Goal: Task Accomplishment & Management: Manage account settings

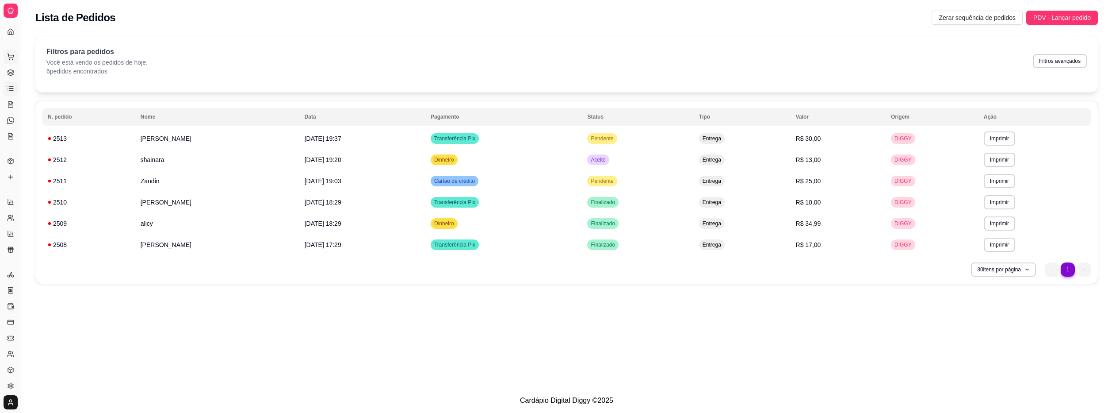
click at [7, 55] on button "Pedidos balcão (PDV)" at bounding box center [11, 57] width 14 height 14
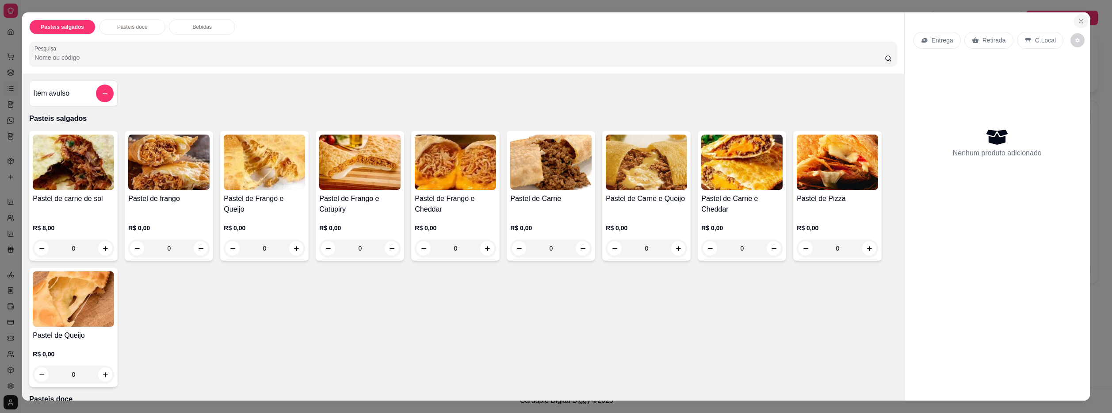
click at [1078, 19] on icon "Close" at bounding box center [1081, 21] width 7 height 7
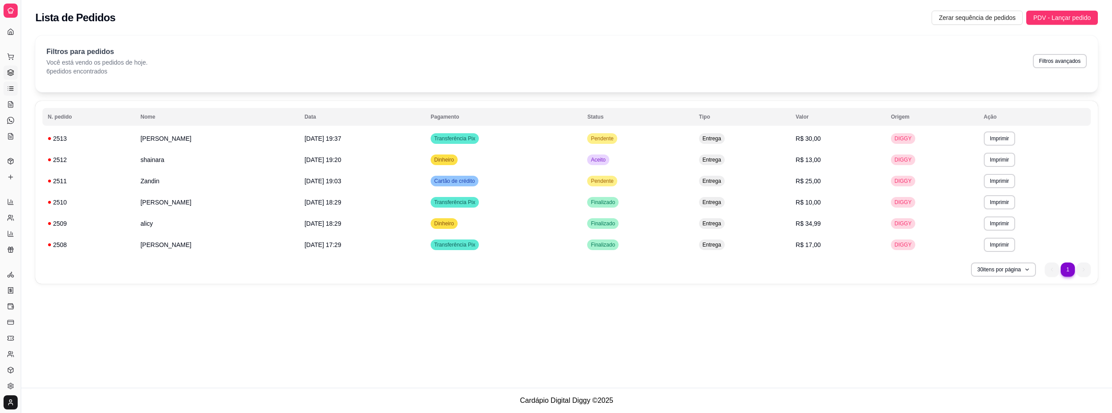
click at [12, 75] on icon at bounding box center [11, 74] width 6 height 1
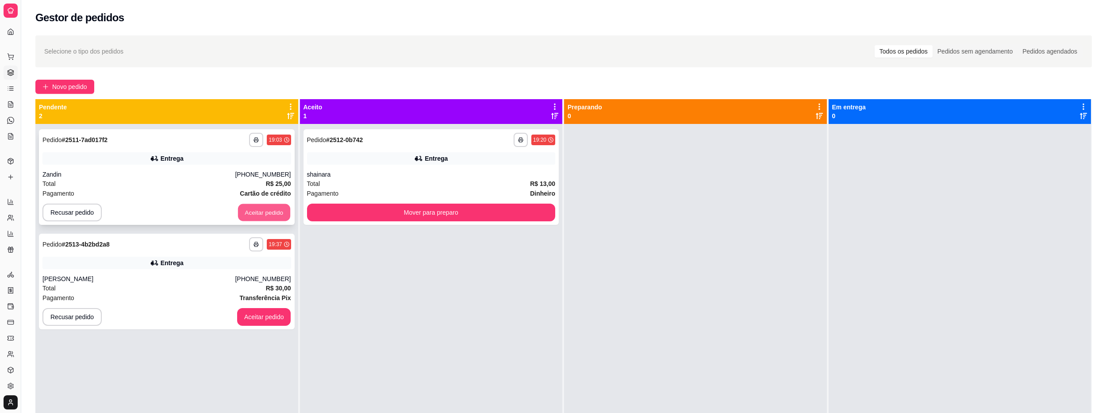
click at [259, 219] on button "Aceitar pedido" at bounding box center [264, 212] width 52 height 17
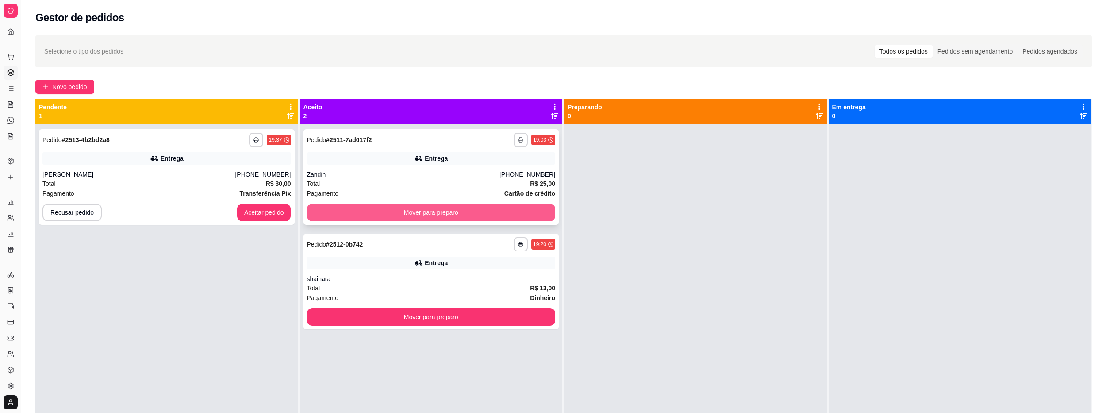
click at [414, 215] on button "Mover para preparo" at bounding box center [431, 212] width 249 height 18
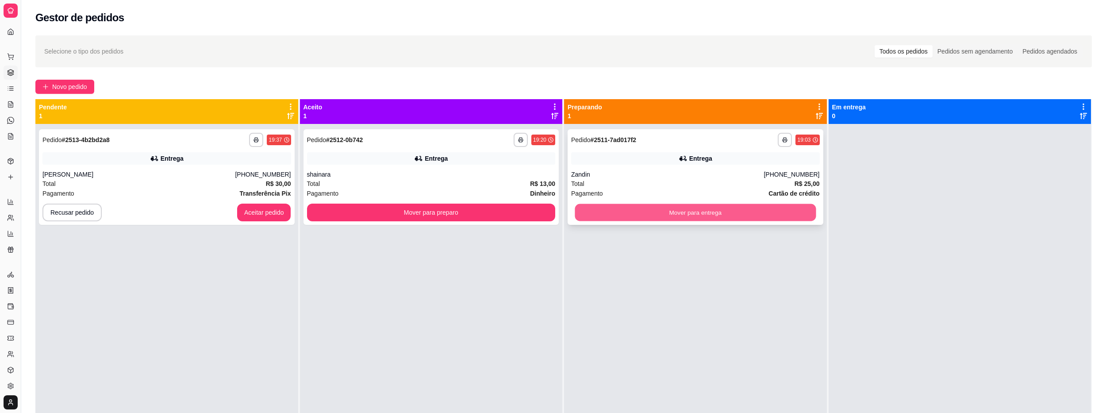
click at [576, 207] on button "Mover para entrega" at bounding box center [695, 212] width 241 height 17
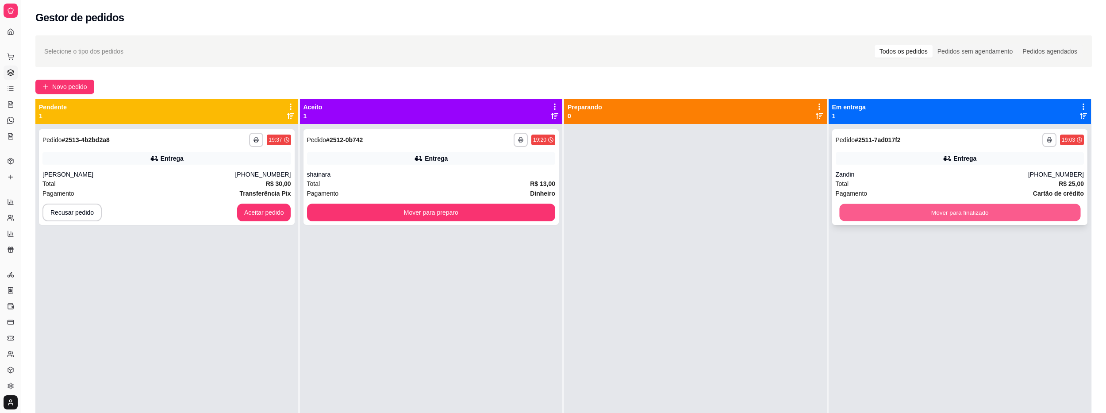
click at [910, 208] on button "Mover para finalizado" at bounding box center [959, 212] width 241 height 17
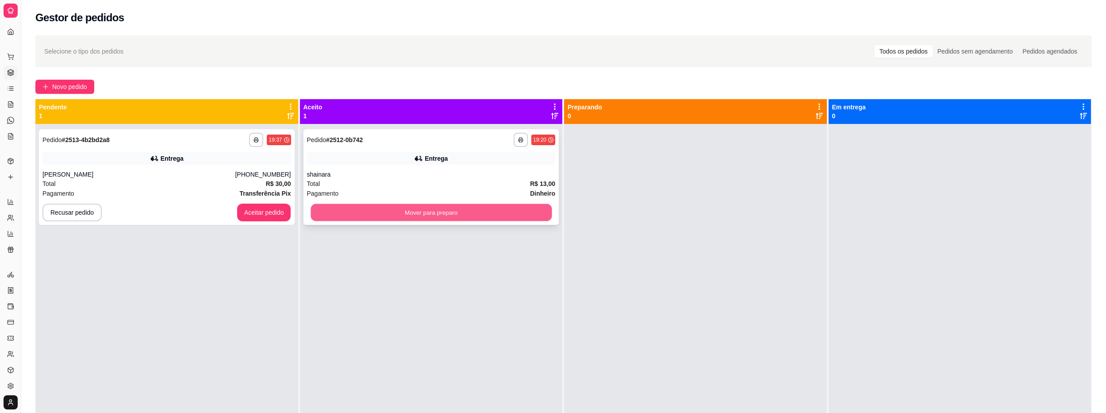
click at [396, 217] on button "Mover para preparo" at bounding box center [431, 212] width 241 height 17
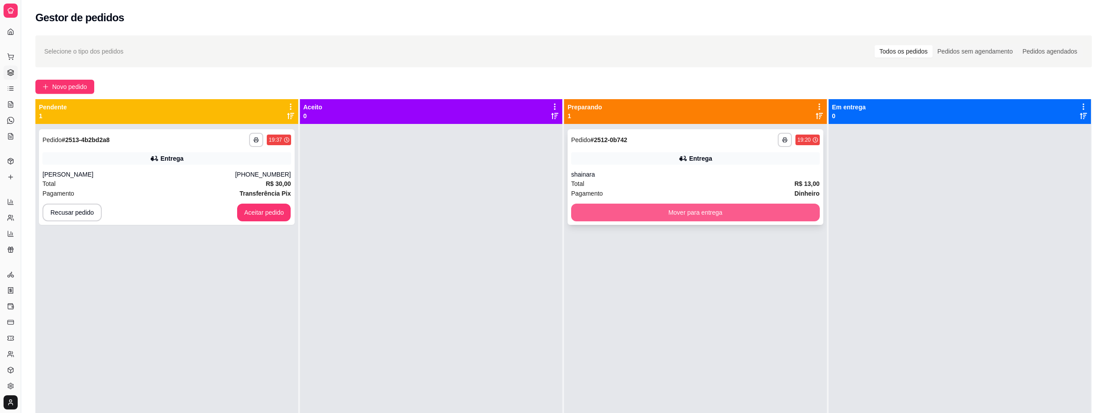
click at [650, 216] on button "Mover para entrega" at bounding box center [695, 212] width 249 height 18
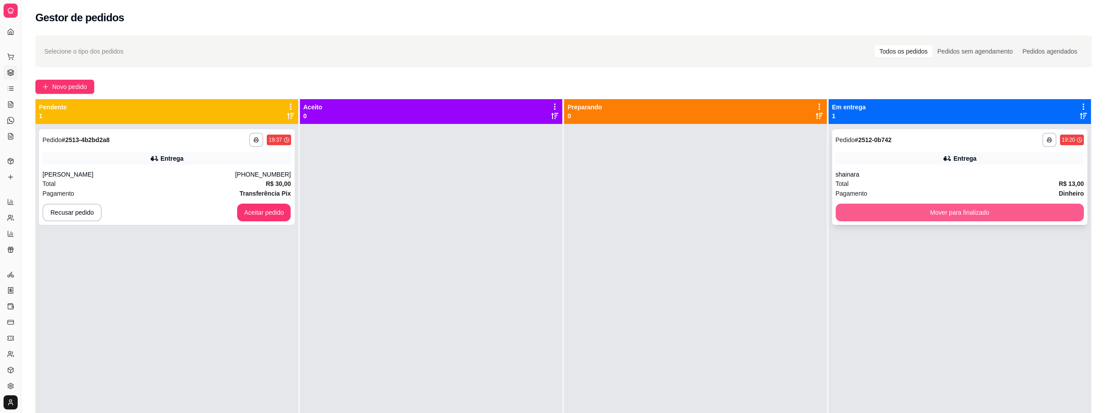
click at [841, 214] on button "Mover para finalizado" at bounding box center [960, 212] width 249 height 18
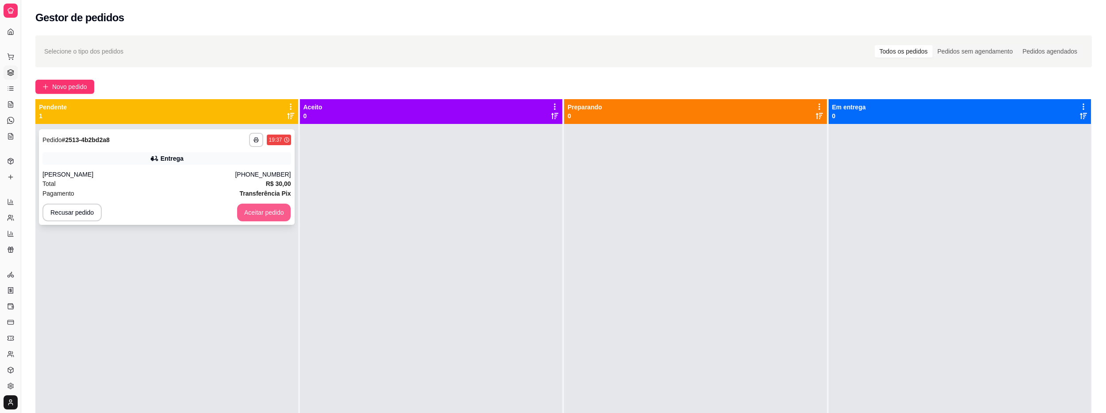
click at [268, 204] on button "Aceitar pedido" at bounding box center [264, 212] width 54 height 18
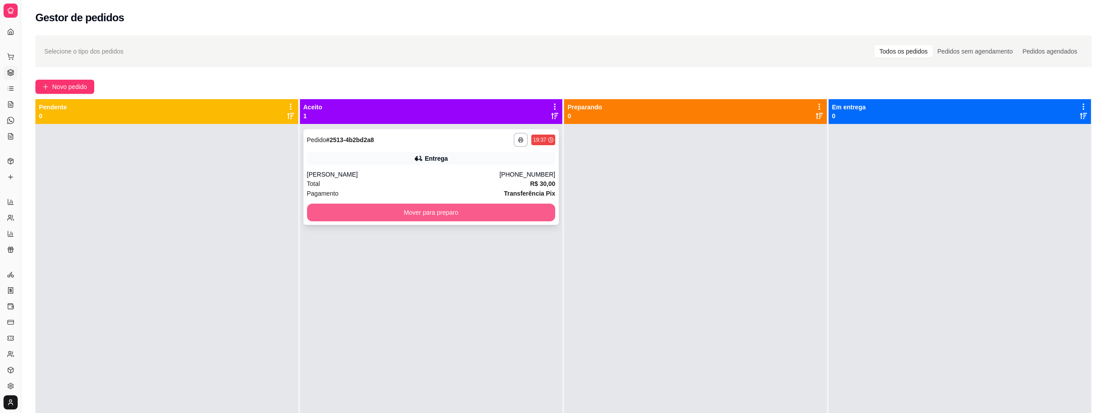
click at [472, 210] on button "Mover para preparo" at bounding box center [431, 212] width 249 height 18
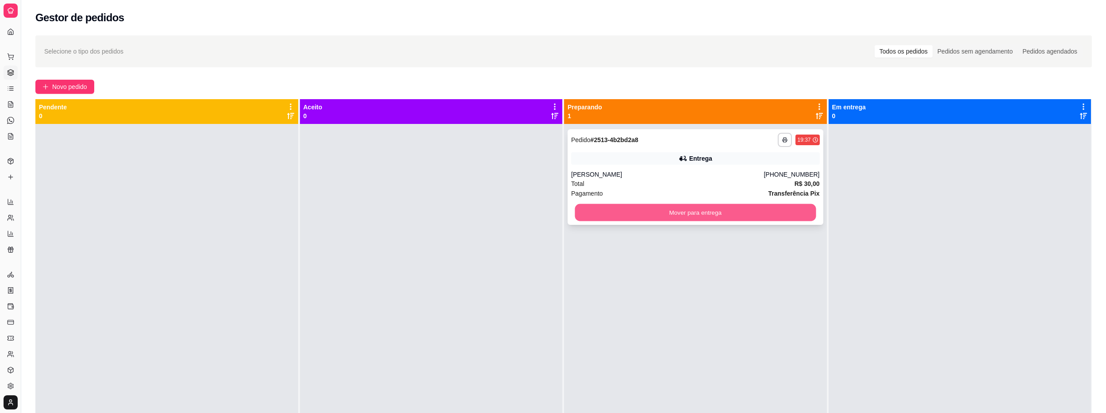
click at [628, 211] on button "Mover para entrega" at bounding box center [695, 212] width 241 height 17
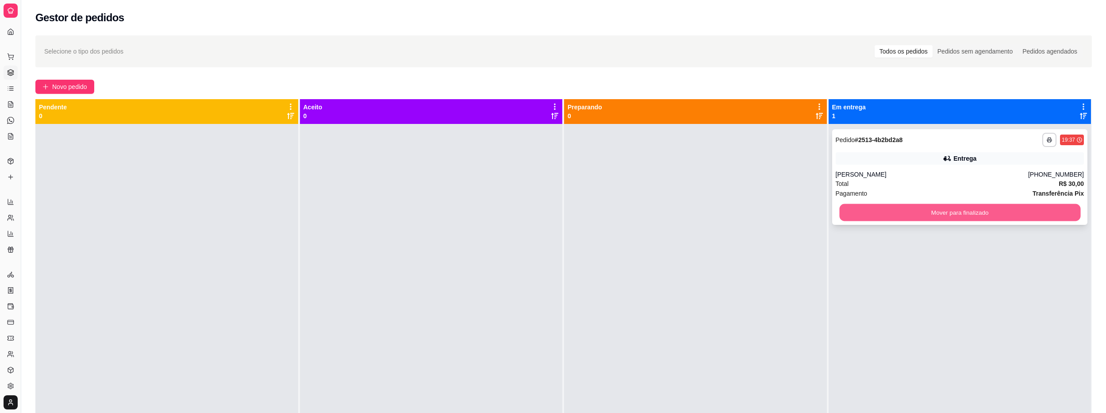
click at [930, 215] on button "Mover para finalizado" at bounding box center [959, 212] width 241 height 17
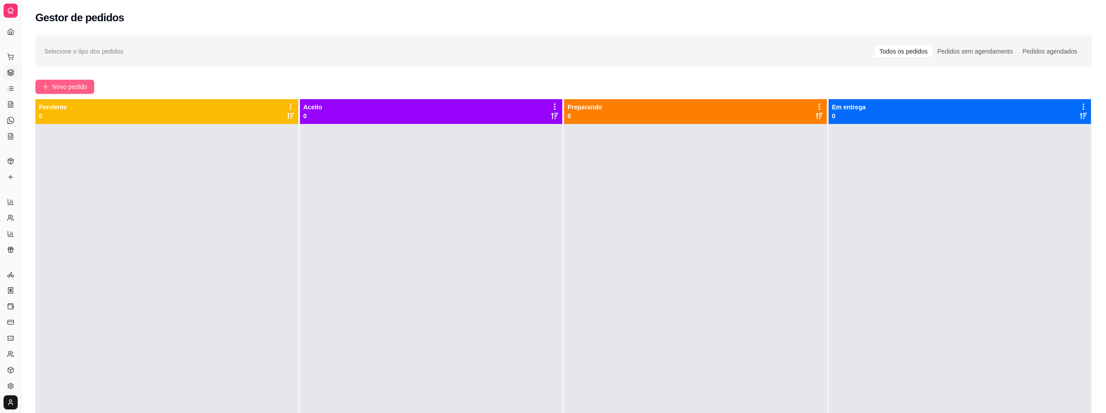
click at [57, 83] on span "Novo pedido" at bounding box center [69, 87] width 35 height 10
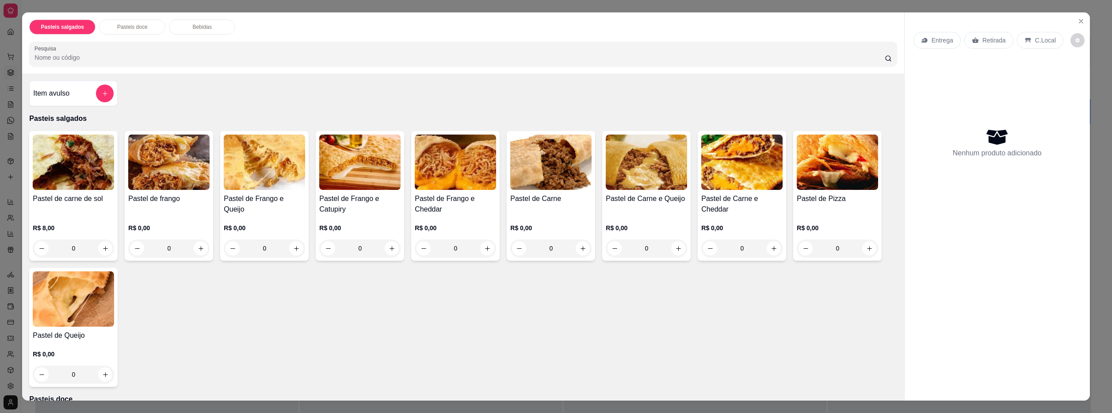
click at [199, 247] on div "0" at bounding box center [168, 248] width 81 height 18
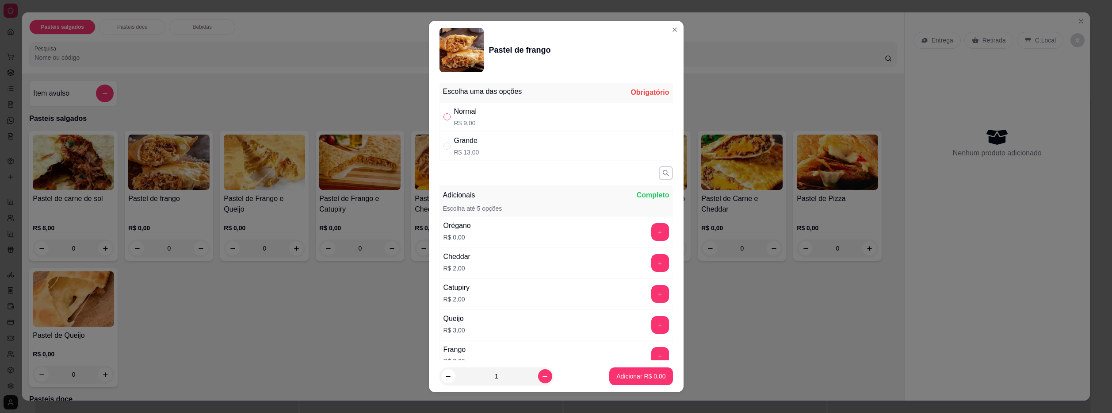
click at [444, 114] on input "" at bounding box center [447, 116] width 7 height 7
radio input "true"
click at [634, 380] on button "Adicionar R$ 9,00" at bounding box center [640, 376] width 61 height 17
type input "1"
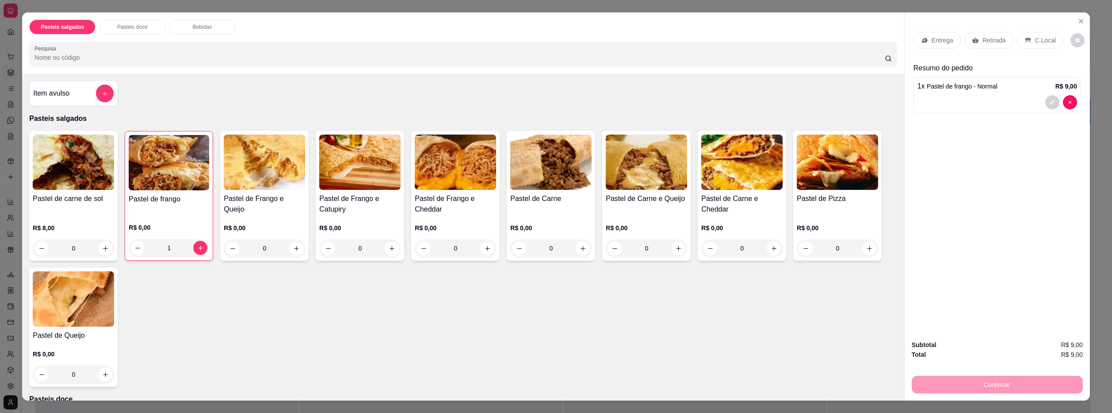
click at [932, 43] on p "Entrega" at bounding box center [943, 40] width 22 height 9
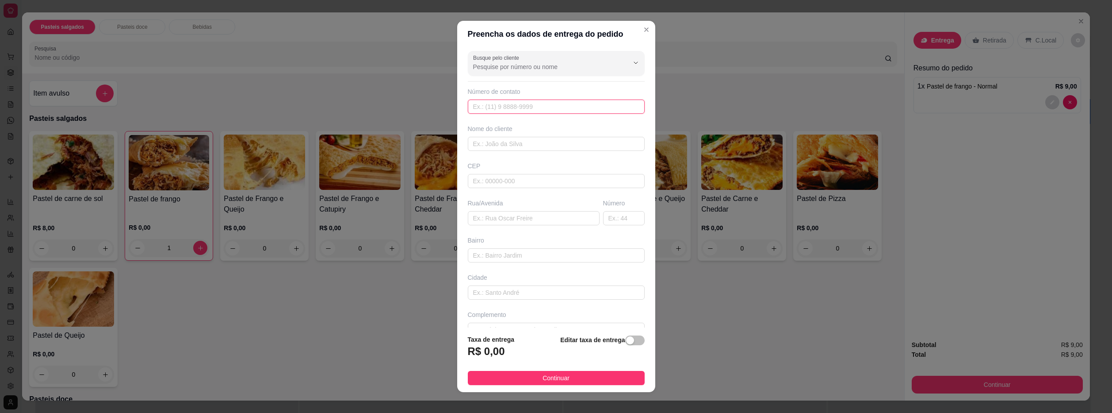
click at [588, 104] on input "text" at bounding box center [556, 107] width 177 height 14
click at [572, 132] on div "Nome do cliente" at bounding box center [556, 128] width 177 height 9
click at [568, 141] on input "text" at bounding box center [556, 144] width 177 height 14
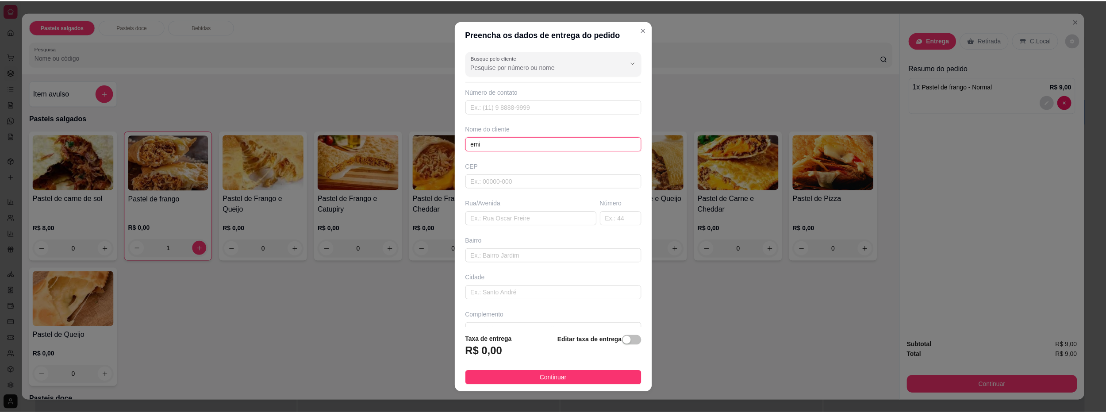
scroll to position [18, 0]
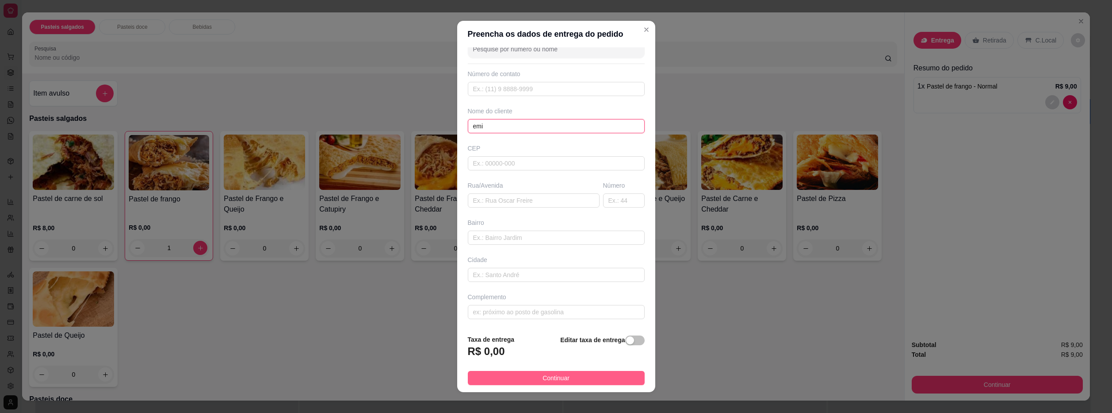
type input "emi"
click at [594, 375] on button "Continuar" at bounding box center [556, 378] width 177 height 14
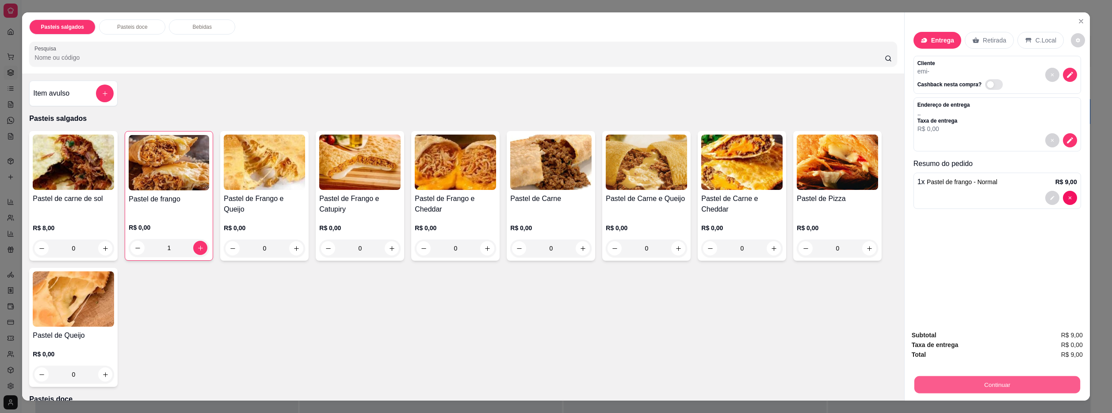
click at [997, 389] on button "Continuar" at bounding box center [997, 384] width 166 height 17
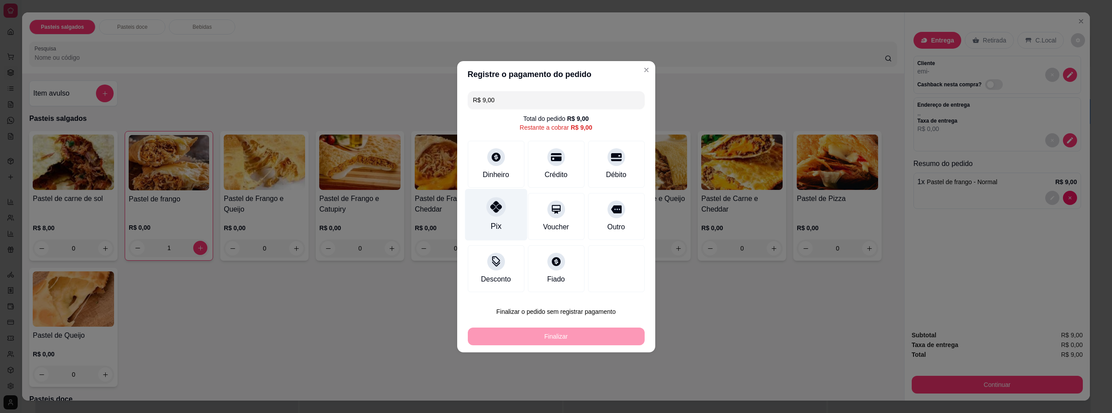
click at [491, 210] on icon at bounding box center [496, 207] width 12 height 12
type input "R$ 0,00"
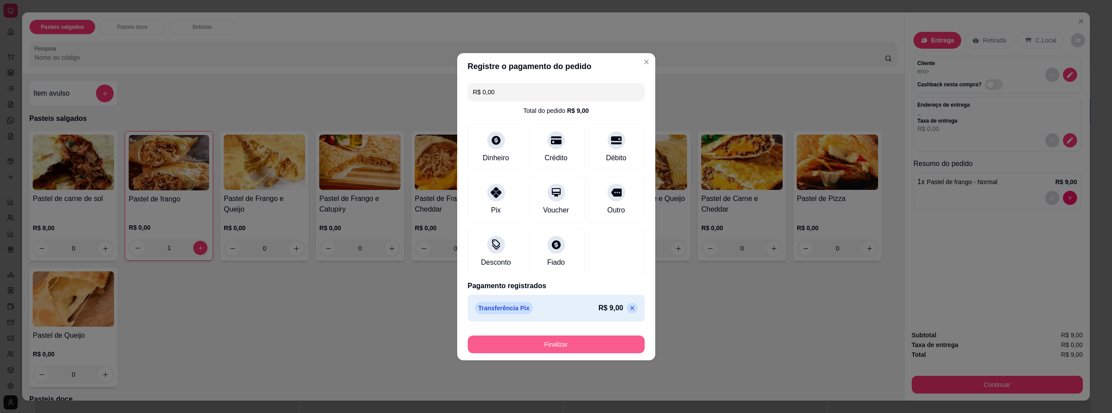
click at [548, 347] on button "Finalizar" at bounding box center [556, 344] width 177 height 18
type input "0"
type input "-R$ 9,00"
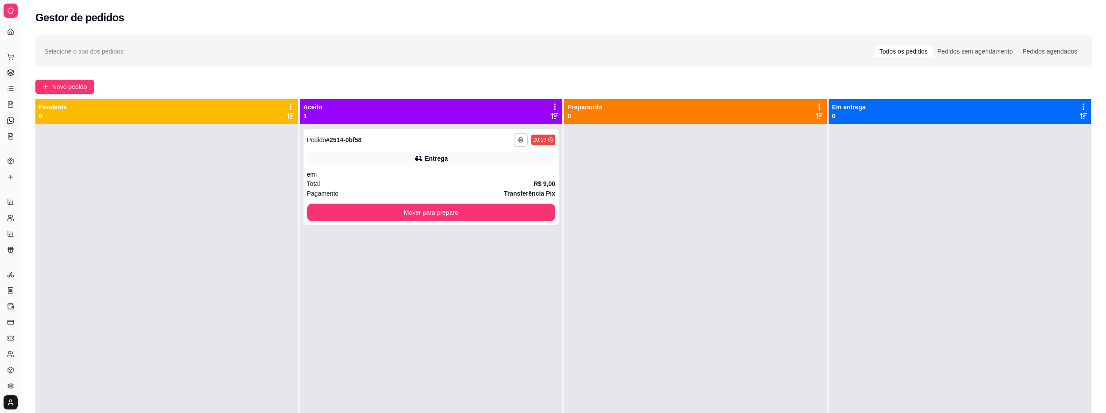
click at [12, 122] on icon at bounding box center [10, 120] width 7 height 7
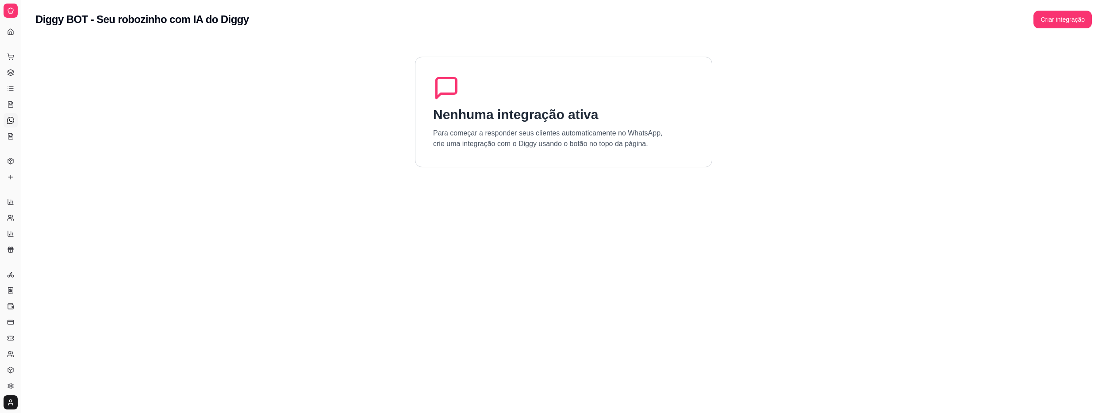
click at [12, 140] on div "Catálogo" at bounding box center [11, 147] width 14 height 14
click at [12, 88] on icon at bounding box center [10, 88] width 7 height 7
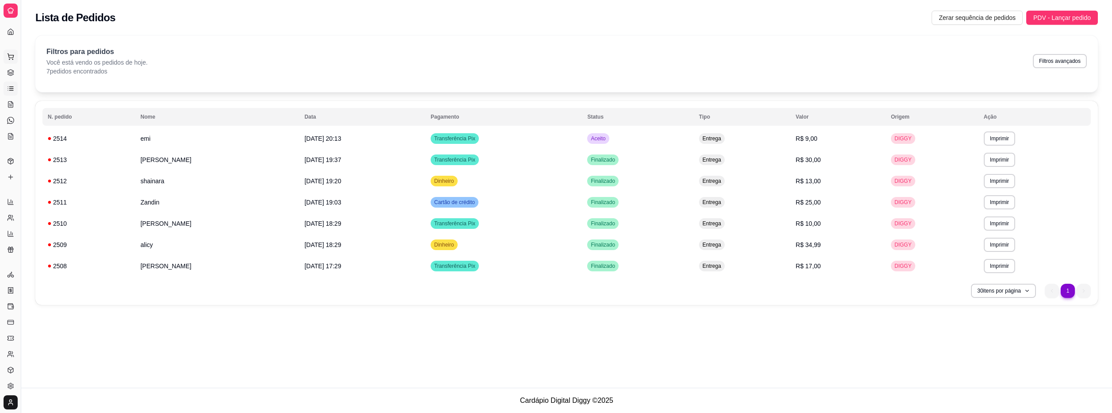
click at [8, 56] on icon at bounding box center [10, 56] width 7 height 7
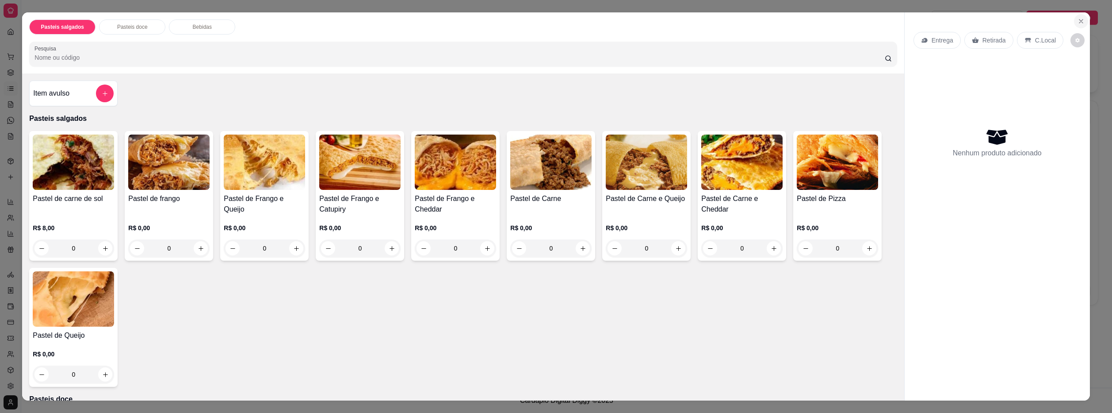
click at [1077, 17] on button "Close" at bounding box center [1081, 21] width 14 height 14
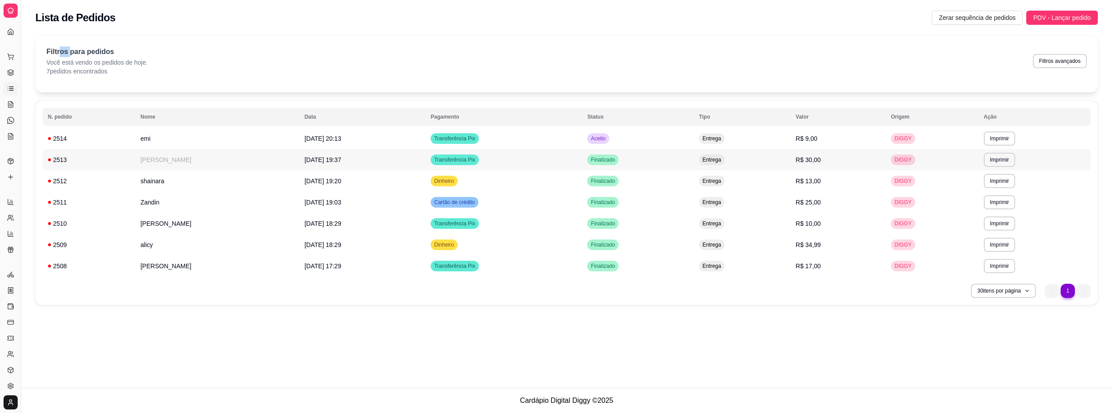
click at [69, 46] on div "Filtros para pedidos Você está vendo os pedidos de hoje. 7 pedidos encontrados …" at bounding box center [566, 63] width 1063 height 57
click at [299, 44] on div "Filtros para pedidos Você está vendo os pedidos de hoje. 7 pedidos encontrados …" at bounding box center [566, 63] width 1063 height 57
click at [13, 35] on div "Dia a dia" at bounding box center [11, 42] width 14 height 14
click at [146, 23] on div "Lista de Pedidos Zerar sequência de pedidos PDV - Lançar pedido" at bounding box center [566, 18] width 1063 height 14
click at [8, 8] on icon at bounding box center [10, 10] width 7 height 7
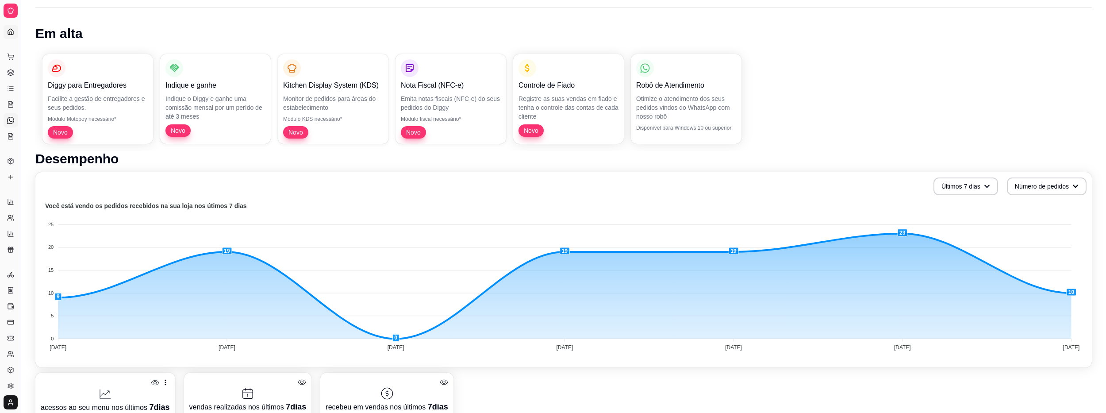
scroll to position [88, 0]
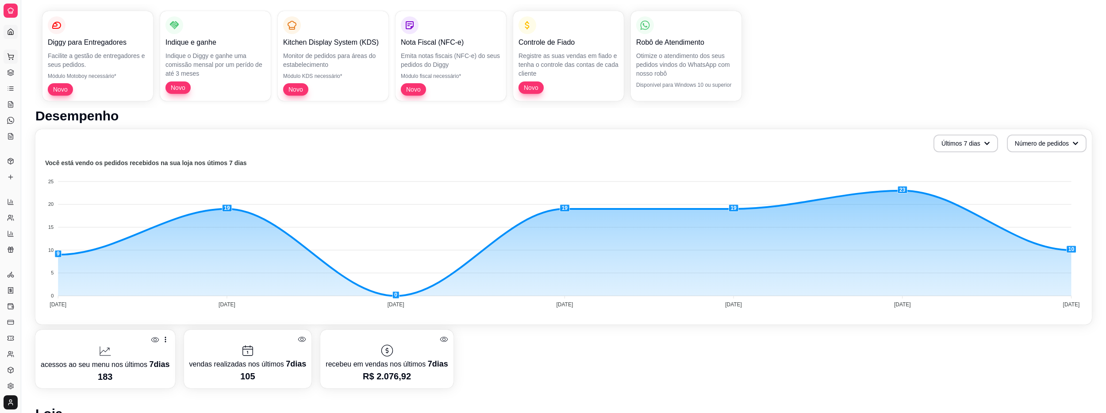
click at [6, 55] on button "Pedidos balcão (PDV)" at bounding box center [11, 57] width 14 height 14
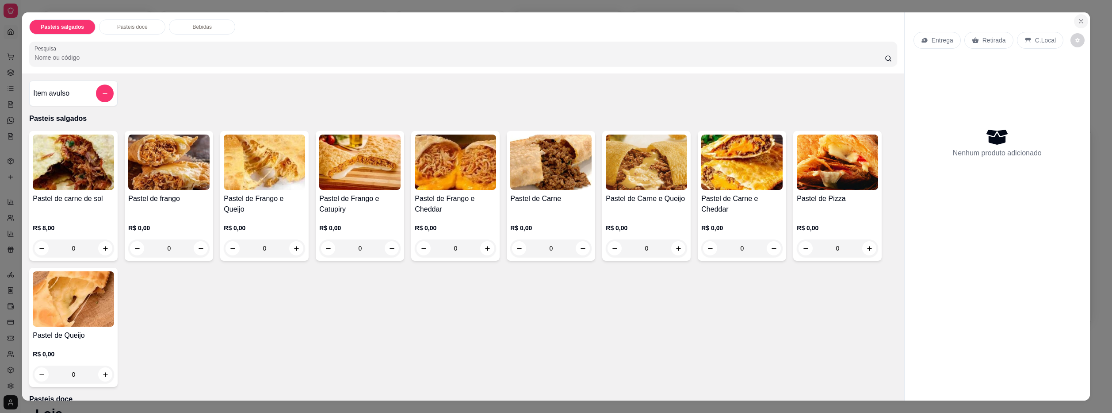
click at [1082, 20] on button "Close" at bounding box center [1081, 21] width 14 height 14
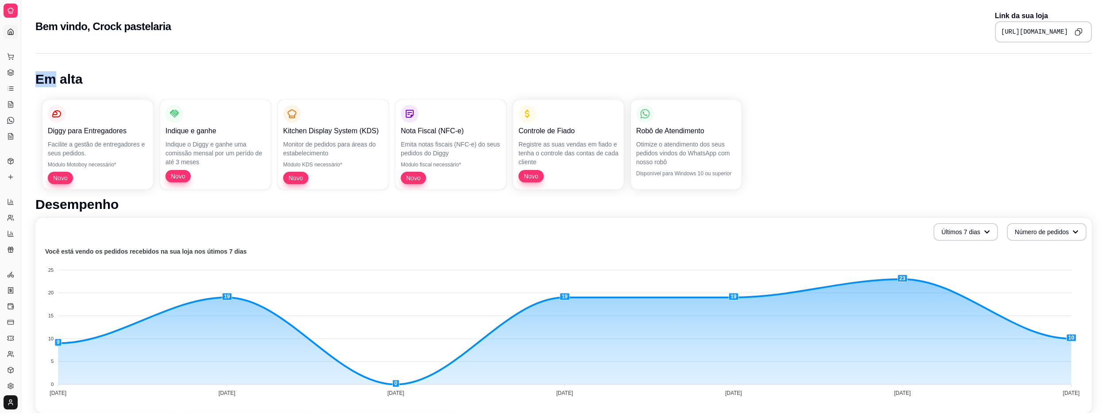
drag, startPoint x: 60, startPoint y: 53, endPoint x: 28, endPoint y: 113, distance: 68.3
click at [41, 69] on div "Em alta Diggy para Entregadores Facilite a gestão de entregadores e seus pedido…" at bounding box center [563, 397] width 1085 height 698
drag, startPoint x: 21, startPoint y: 212, endPoint x: 44, endPoint y: 211, distance: 23.5
click at [44, 211] on div "Diggy Sistema de Gestão C Crock pastela ... Loja aberta Plano Customizado até 2…" at bounding box center [553, 385] width 1106 height 771
drag, startPoint x: 21, startPoint y: 208, endPoint x: 23, endPoint y: 203, distance: 5.8
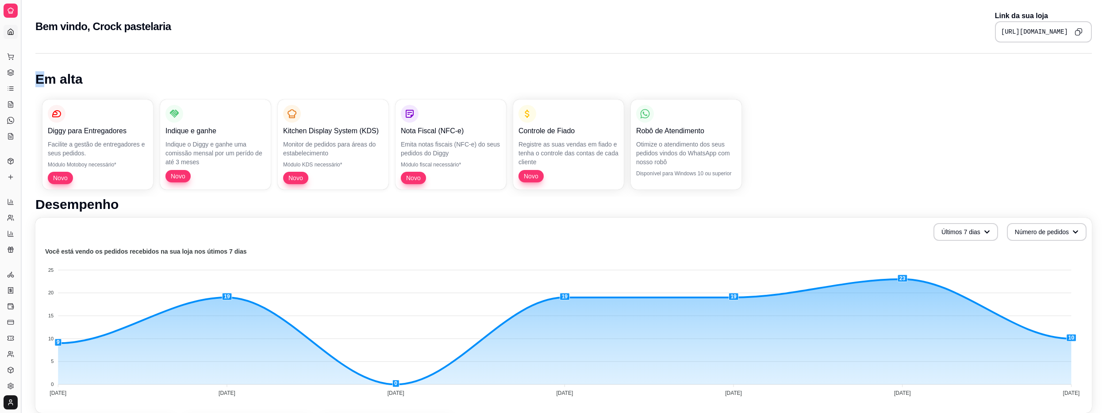
click at [26, 204] on div "Diggy Sistema de Gestão C Crock pastela ... Loja aberta Plano Customizado até 2…" at bounding box center [553, 385] width 1106 height 771
drag, startPoint x: 16, startPoint y: 202, endPoint x: 32, endPoint y: 237, distance: 38.2
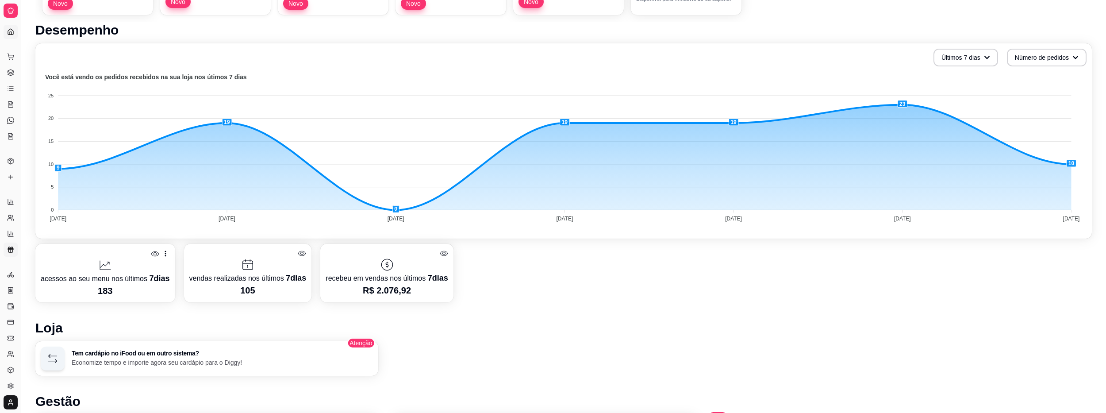
scroll to position [177, 0]
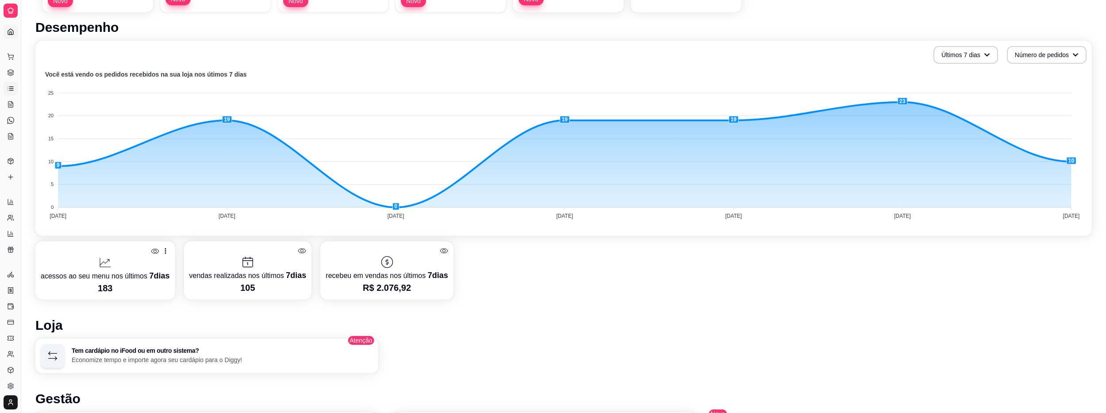
click at [12, 87] on icon at bounding box center [11, 87] width 4 height 0
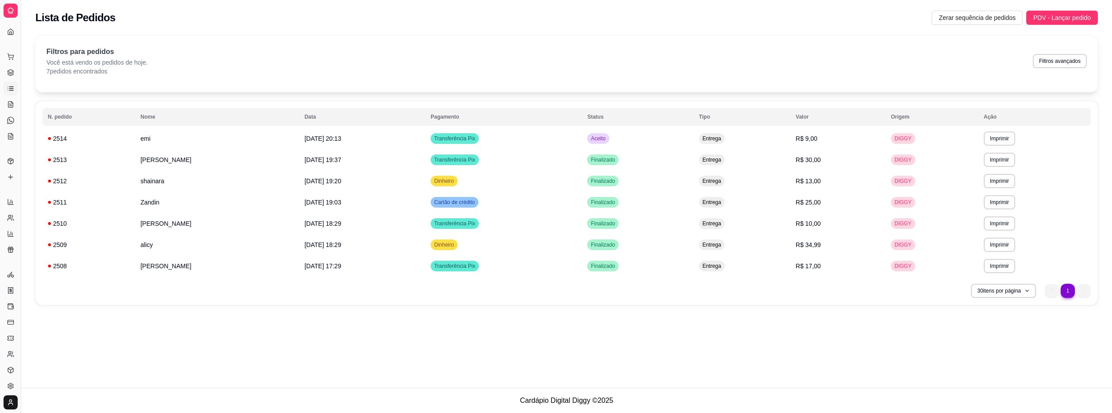
click at [12, 6] on div at bounding box center [11, 11] width 14 height 14
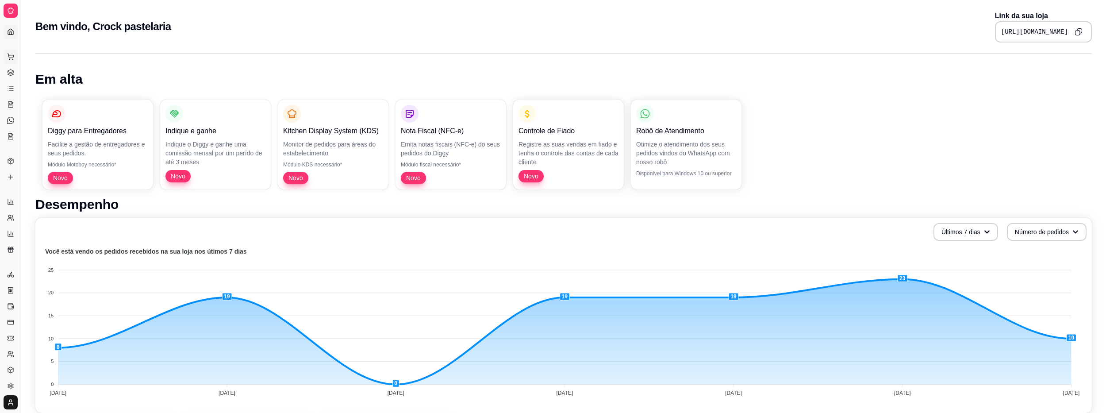
click at [8, 55] on icon at bounding box center [11, 56] width 6 height 4
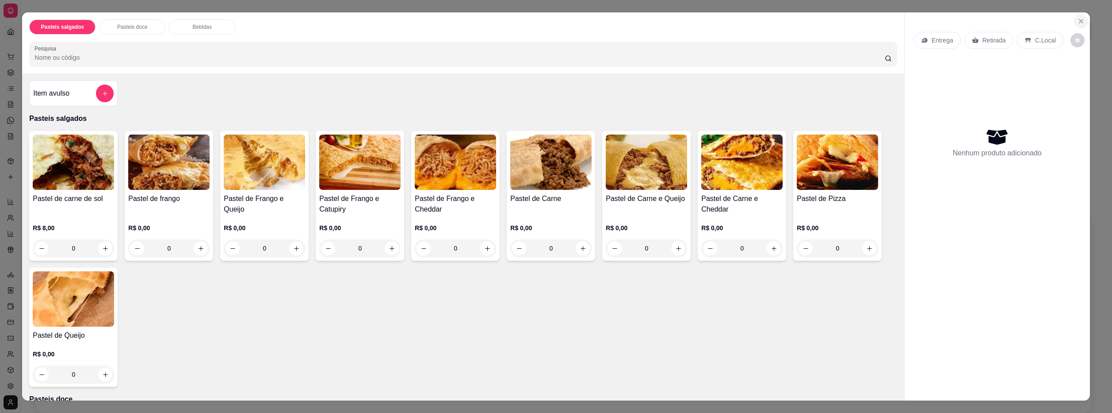
click at [1078, 21] on icon "Close" at bounding box center [1081, 21] width 7 height 7
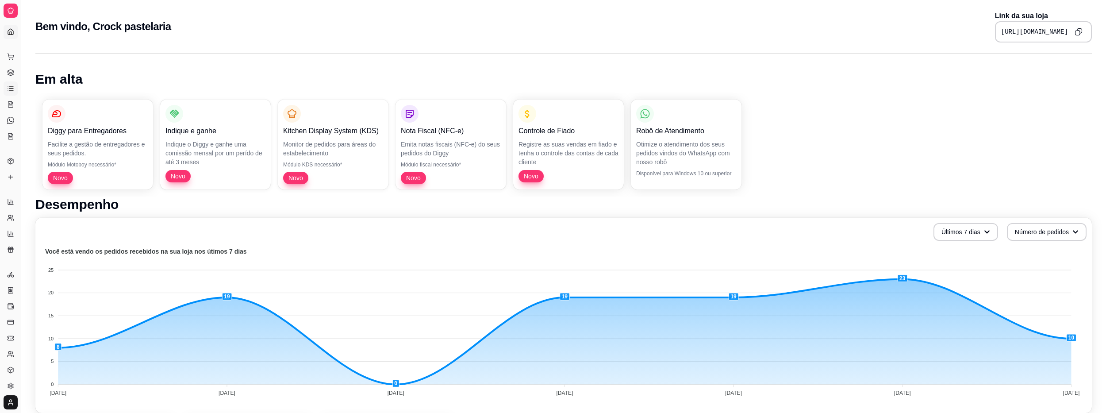
click at [11, 89] on icon at bounding box center [10, 88] width 7 height 7
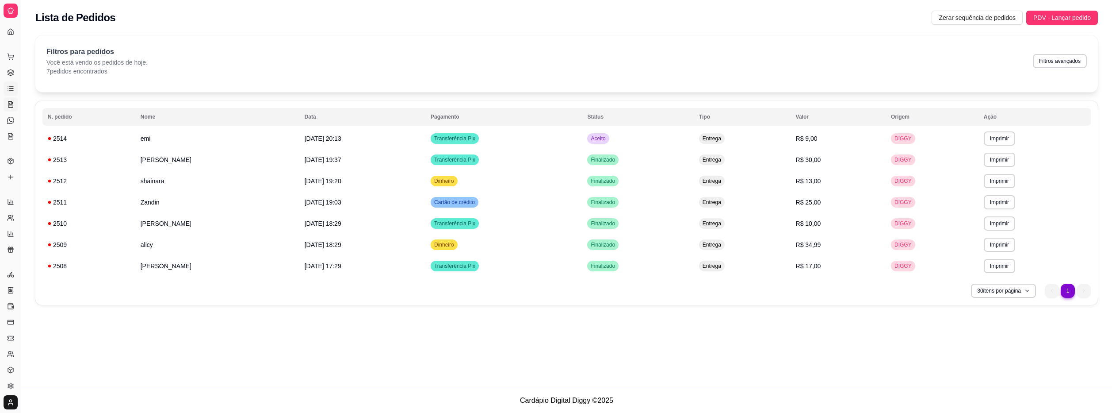
click at [11, 103] on icon at bounding box center [10, 104] width 7 height 7
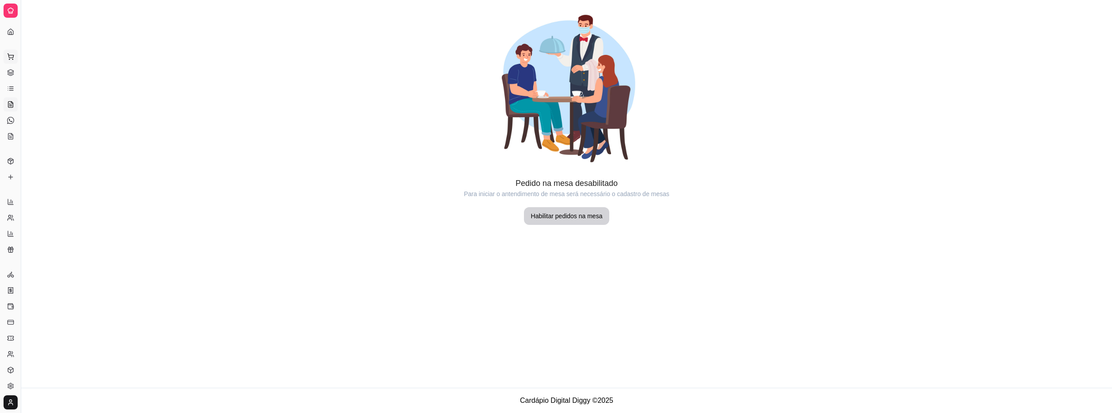
click at [13, 55] on icon at bounding box center [10, 56] width 7 height 7
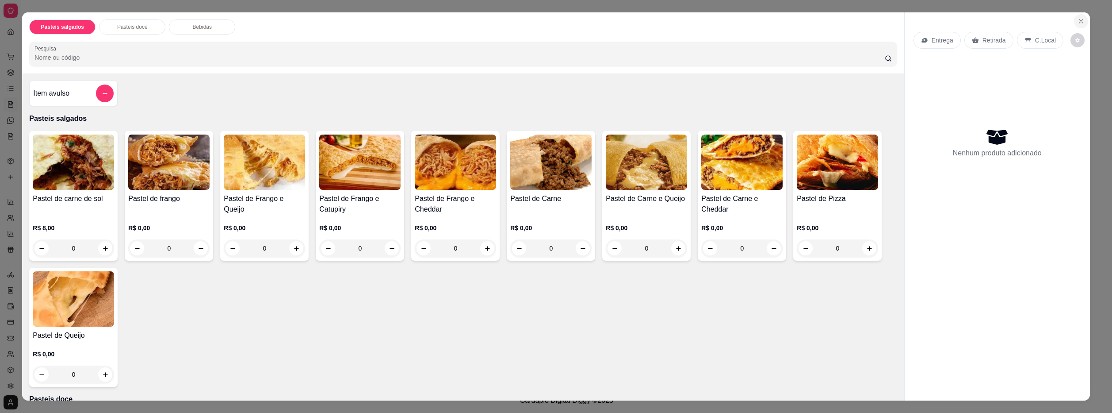
click at [1080, 20] on icon "Close" at bounding box center [1082, 21] width 4 height 4
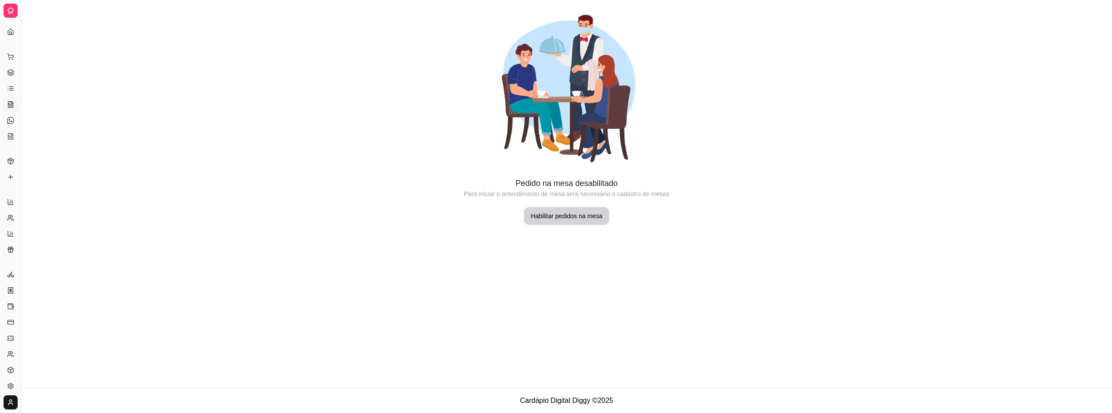
click at [9, 35] on div "Dia a dia" at bounding box center [11, 42] width 14 height 14
click at [5, 6] on div at bounding box center [11, 11] width 14 height 14
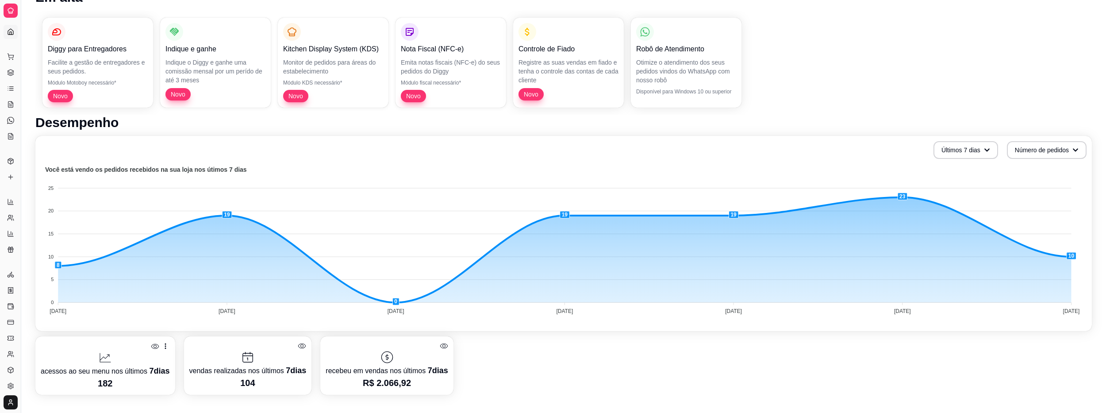
scroll to position [177, 0]
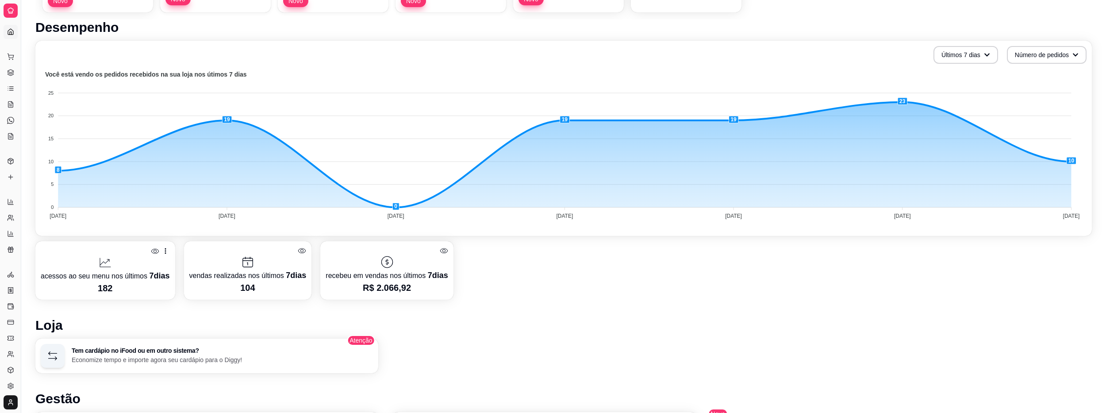
click at [10, 35] on div "Dia a dia" at bounding box center [11, 42] width 14 height 14
click at [11, 35] on div "Dia a dia" at bounding box center [11, 42] width 14 height 14
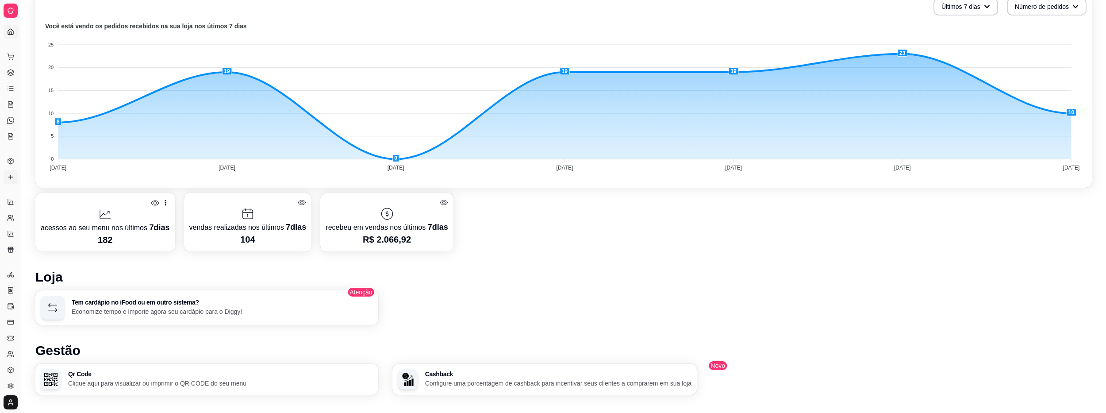
scroll to position [310, 0]
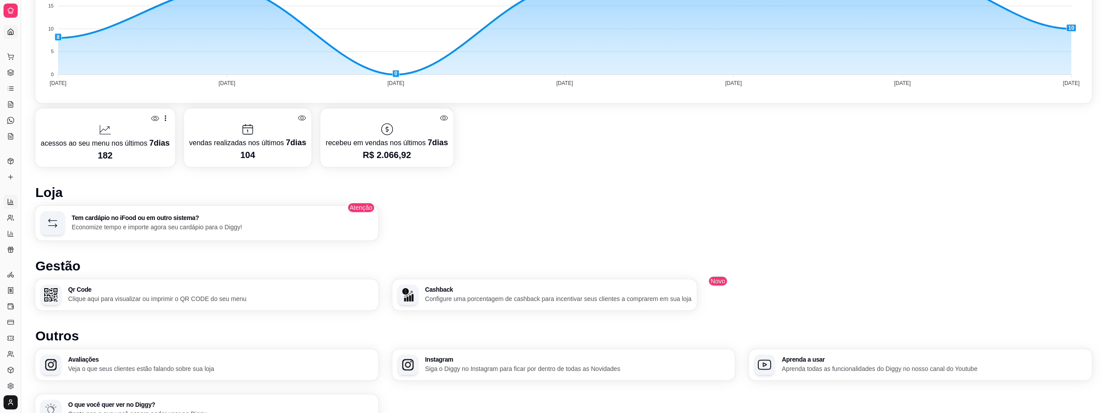
click at [8, 199] on icon at bounding box center [10, 201] width 7 height 7
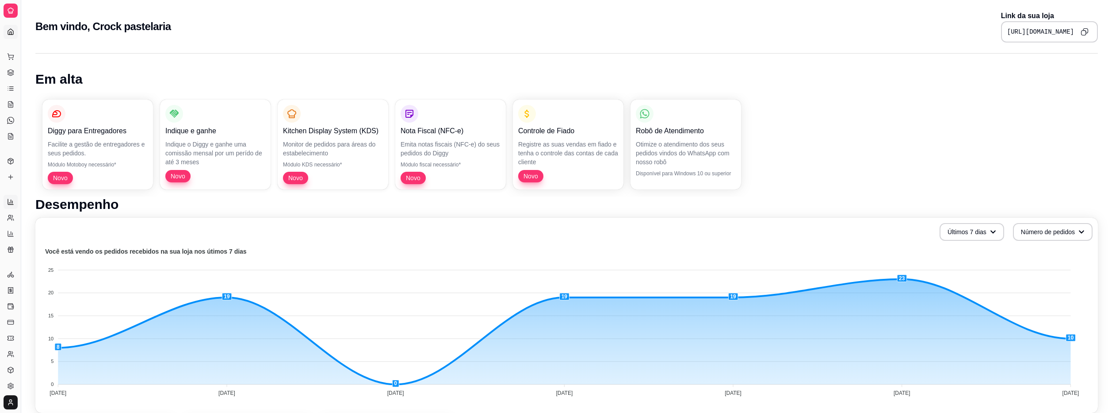
select select "ALL"
select select "0"
